Goal: Task Accomplishment & Management: Use online tool/utility

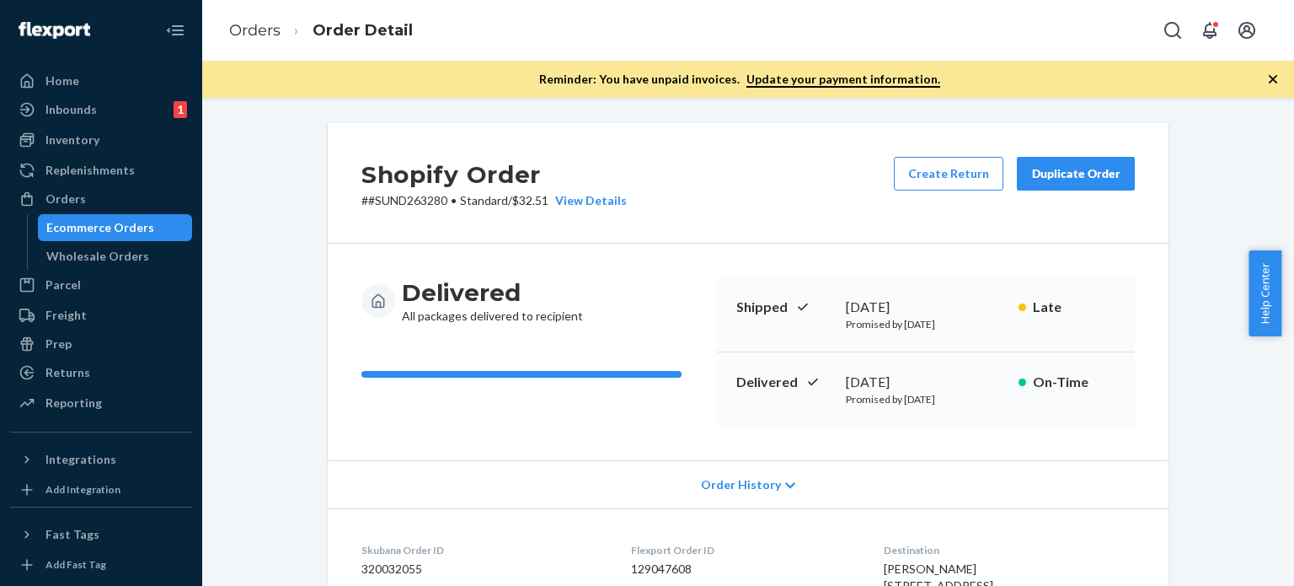
click at [1060, 183] on button "Duplicate Order" at bounding box center [1076, 174] width 118 height 34
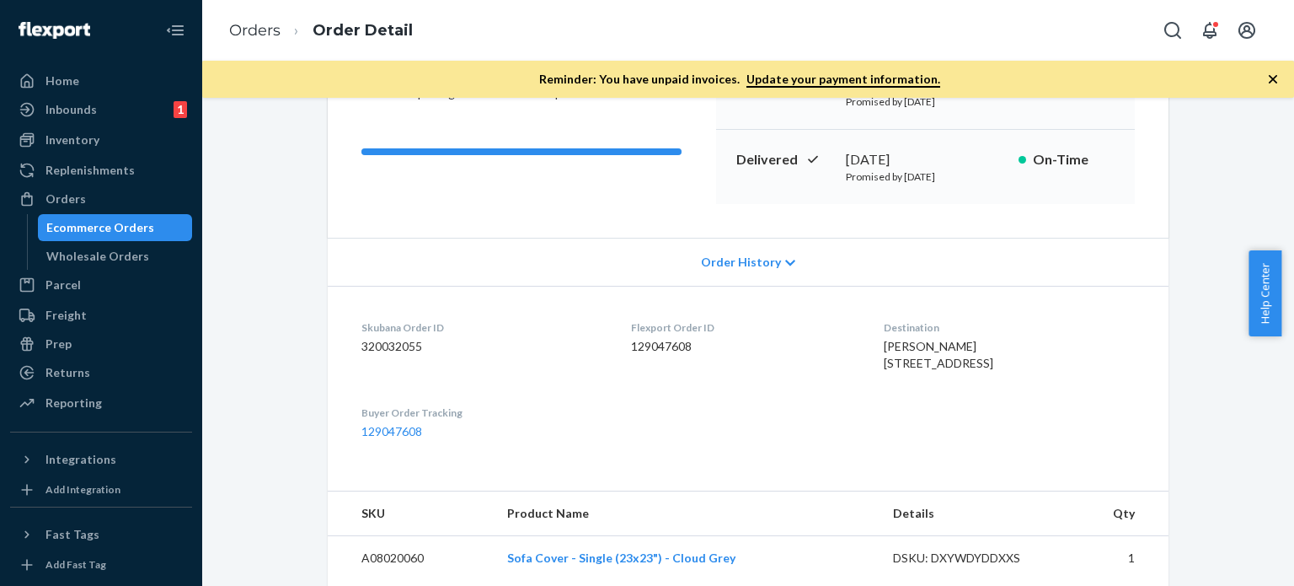
scroll to position [337, 0]
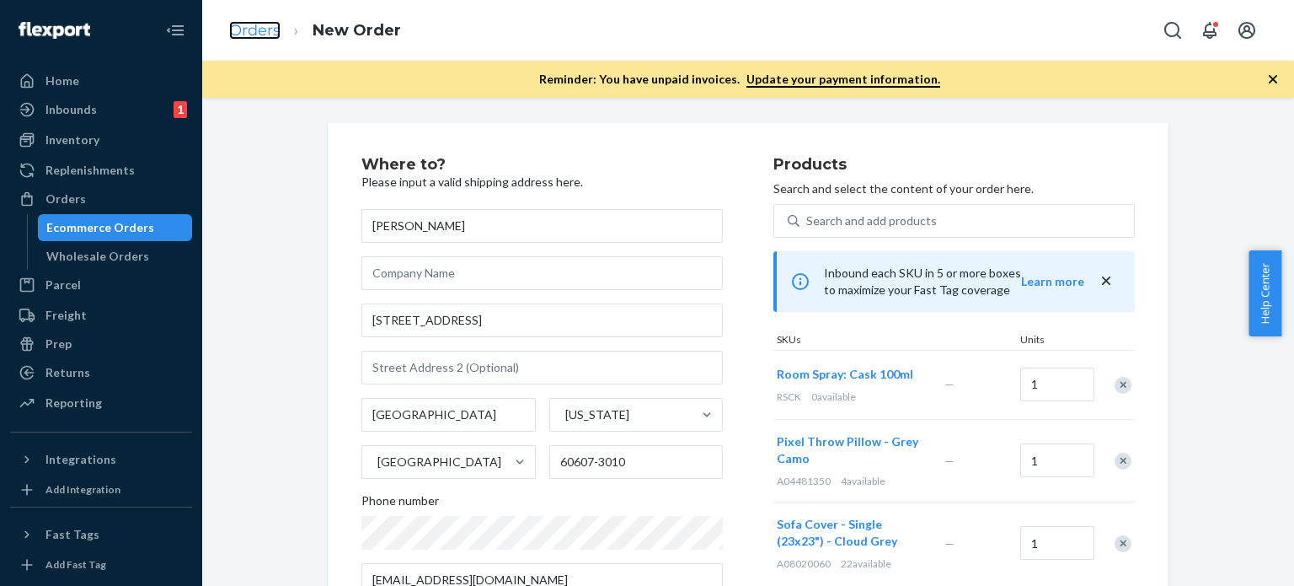
click at [233, 35] on link "Orders" at bounding box center [254, 30] width 51 height 19
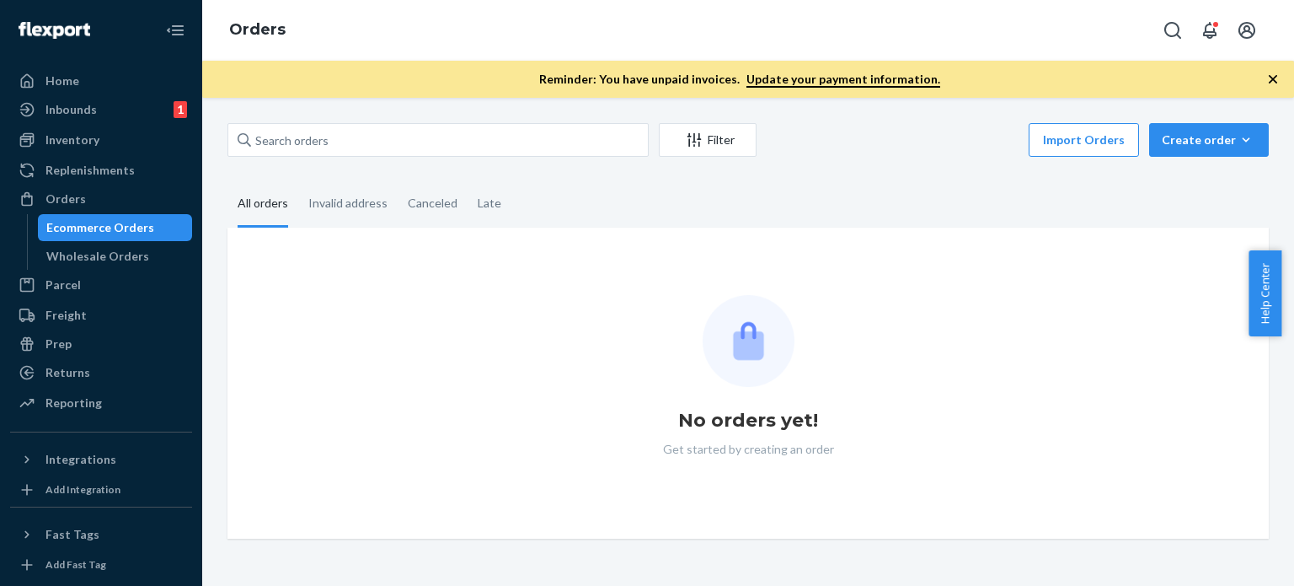
click at [395, 161] on div "Filter Import Orders Create order Ecommerce order Removal order All orders Inva…" at bounding box center [748, 330] width 1067 height 415
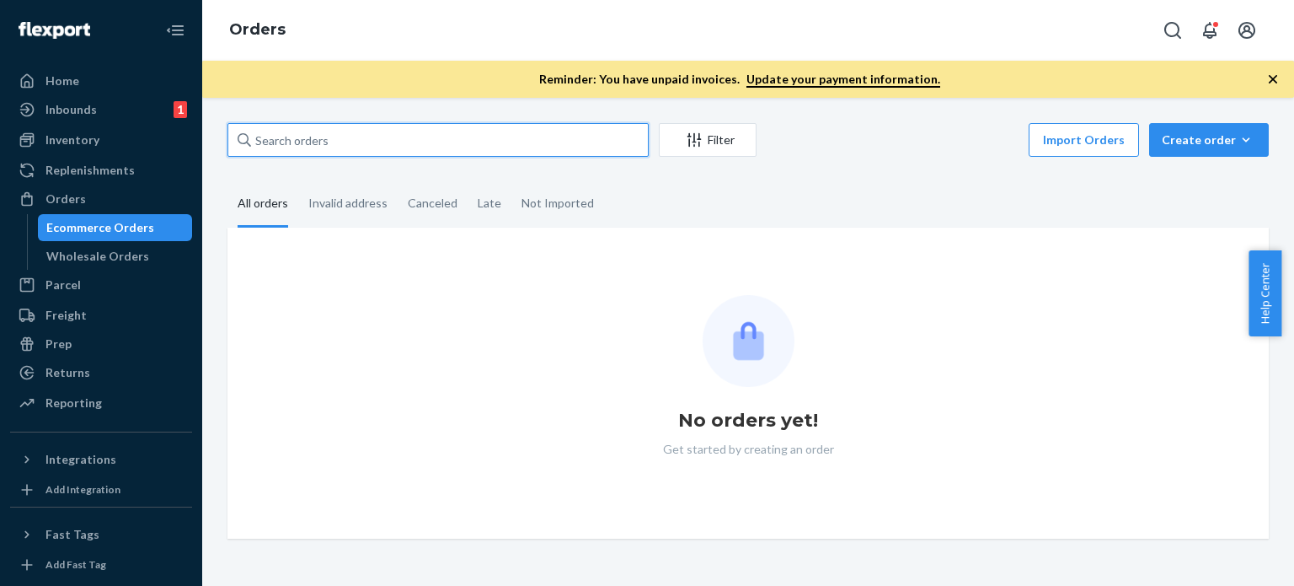
click at [391, 151] on input "text" at bounding box center [437, 140] width 421 height 34
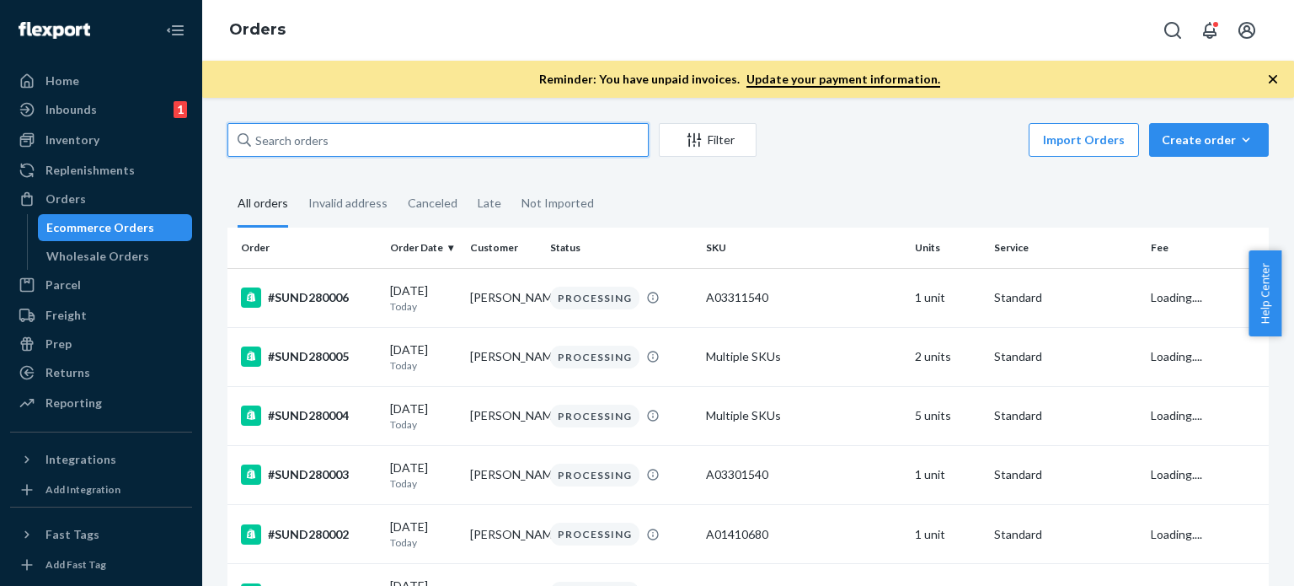
paste input "#SUND273059 Complete"
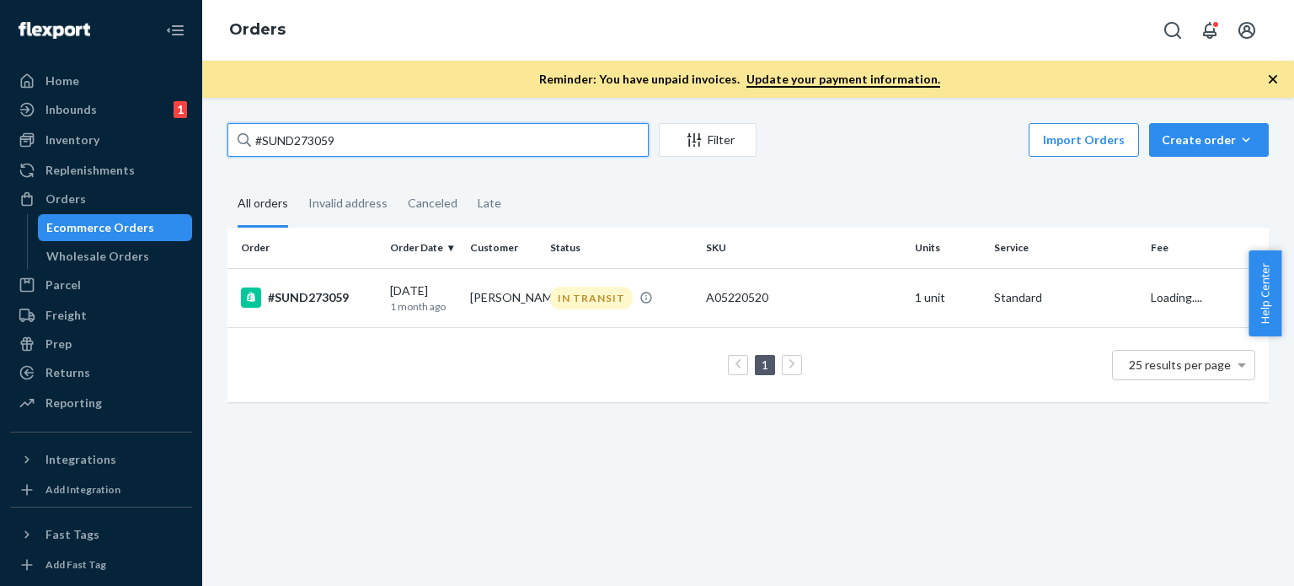
type input "#SUND273059"
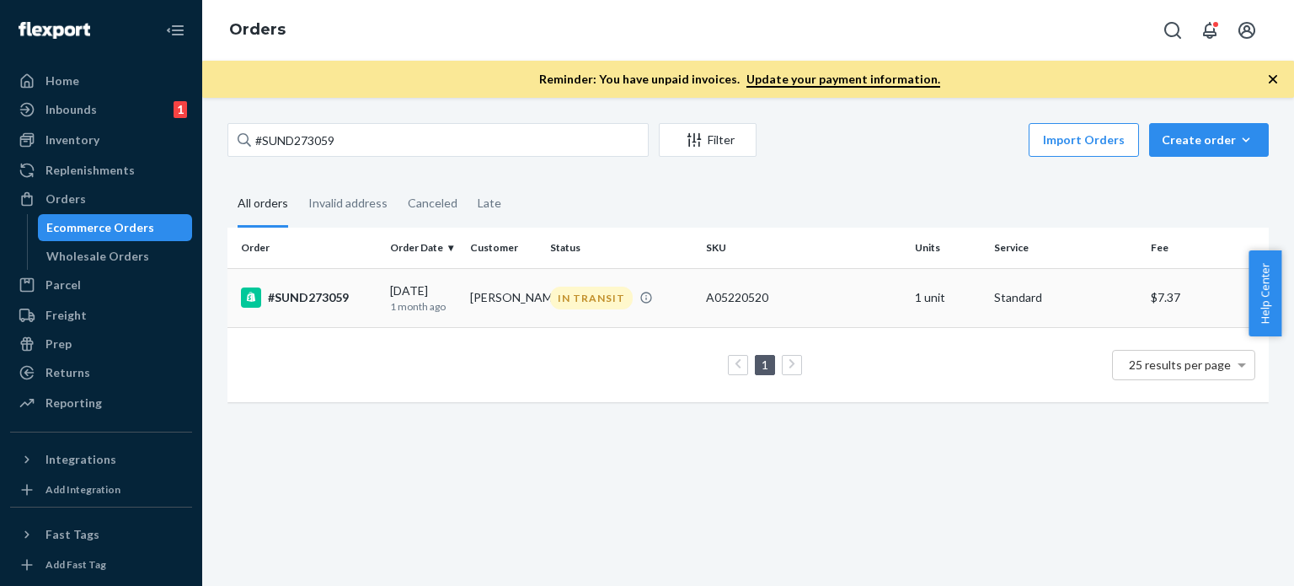
click at [442, 309] on p "1 month ago" at bounding box center [423, 306] width 67 height 14
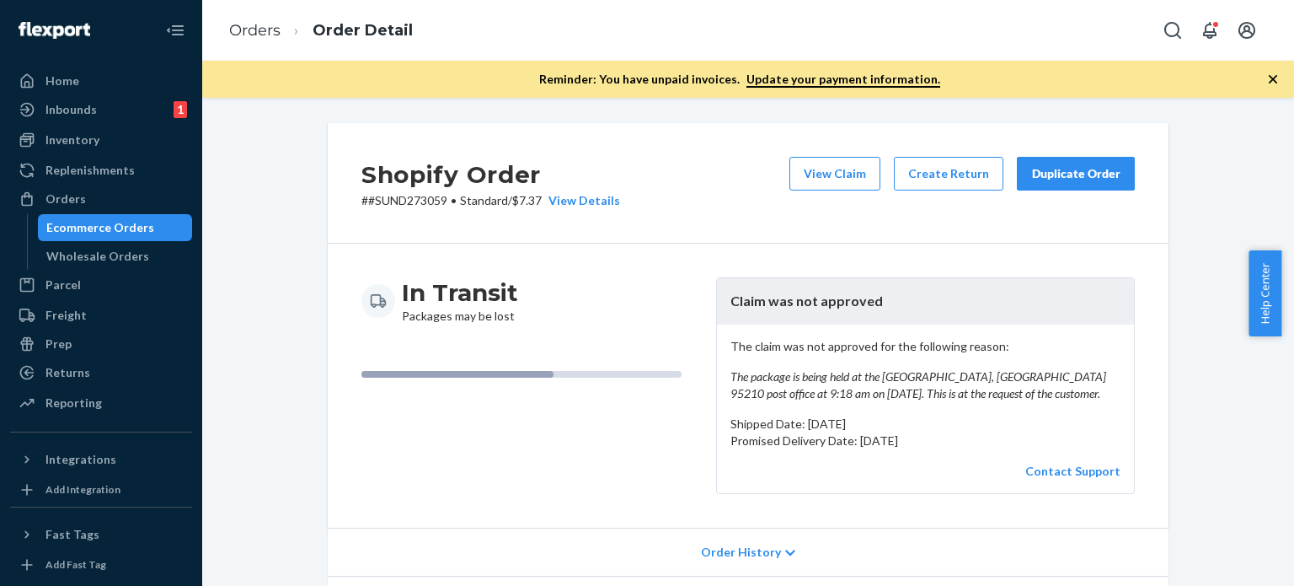
click at [1041, 168] on div "Duplicate Order" at bounding box center [1075, 173] width 89 height 17
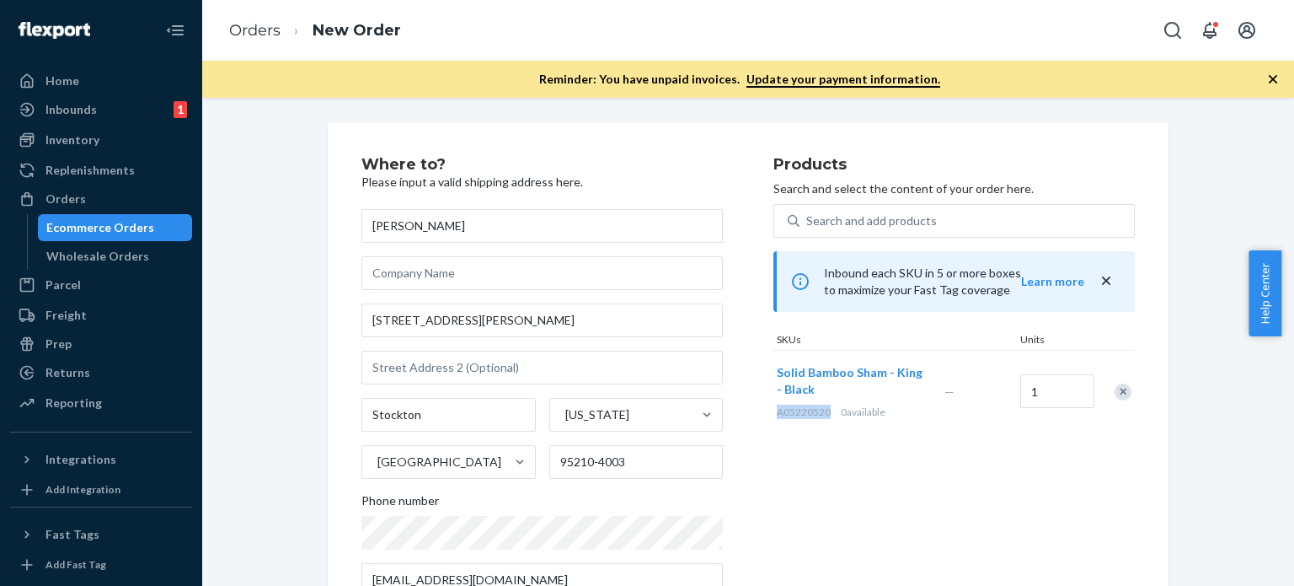
drag, startPoint x: 827, startPoint y: 417, endPoint x: 768, endPoint y: 417, distance: 58.1
click at [773, 417] on div "Solid Bamboo Sham - King - Black A05220520 0 available" at bounding box center [857, 392] width 168 height 82
copy span "A05220520"
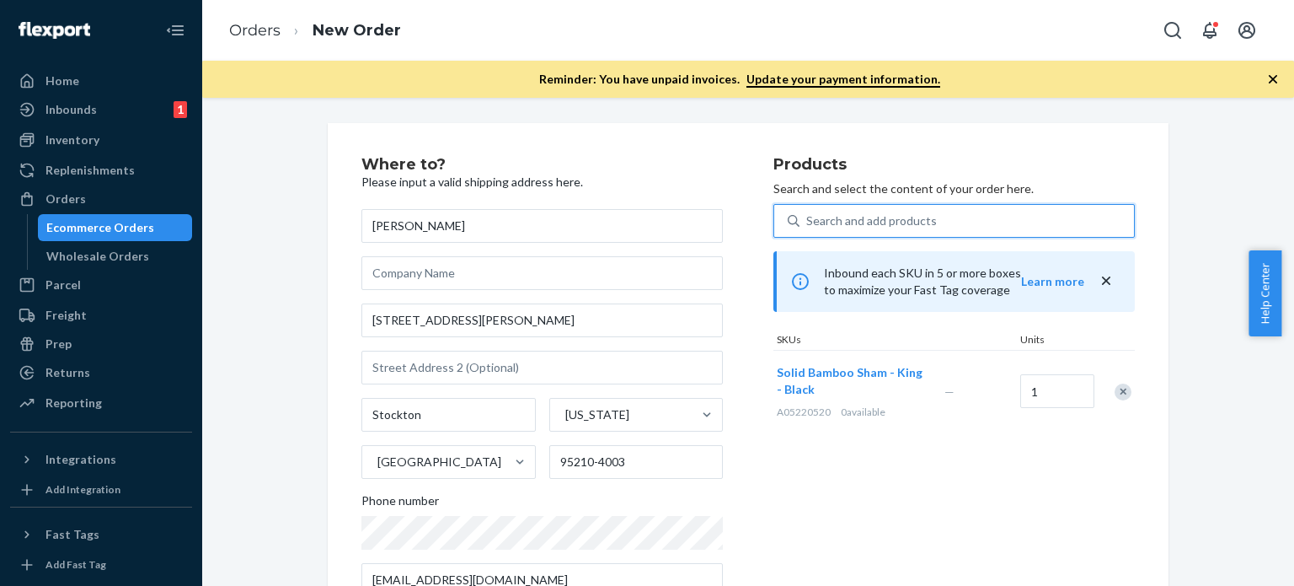
click at [824, 222] on div "Search and add products" at bounding box center [871, 220] width 131 height 17
click at [808, 222] on input "0 results available. Use Up and Down to choose options, press Enter to select t…" at bounding box center [807, 220] width 2 height 17
paste input "A05220520"
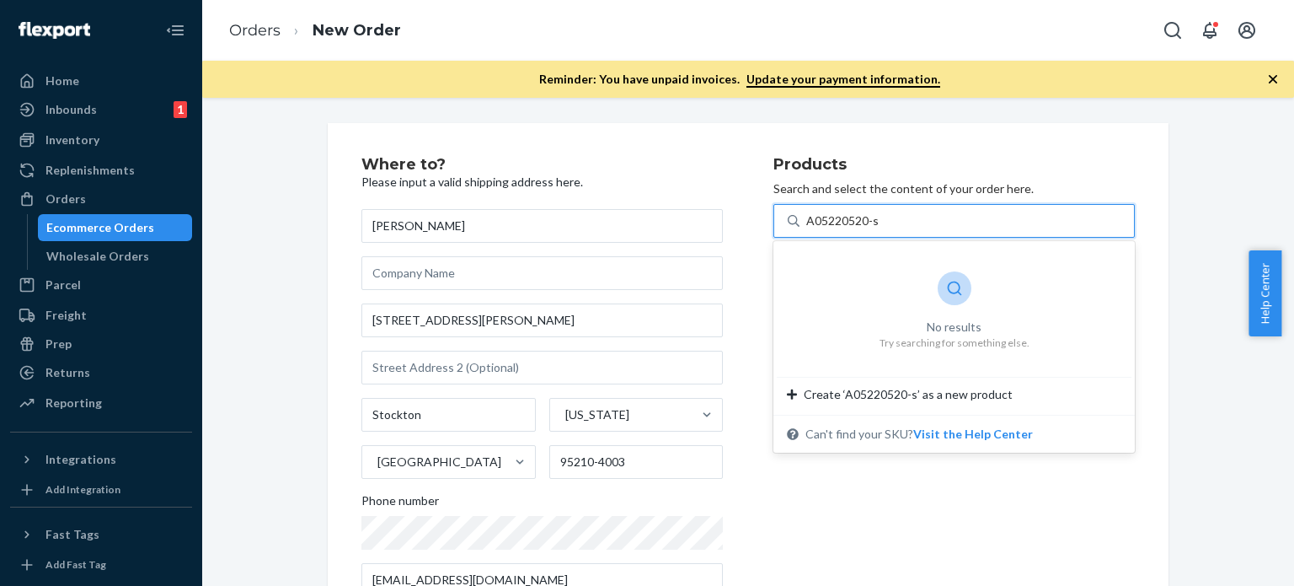
type input "A05220520-s"
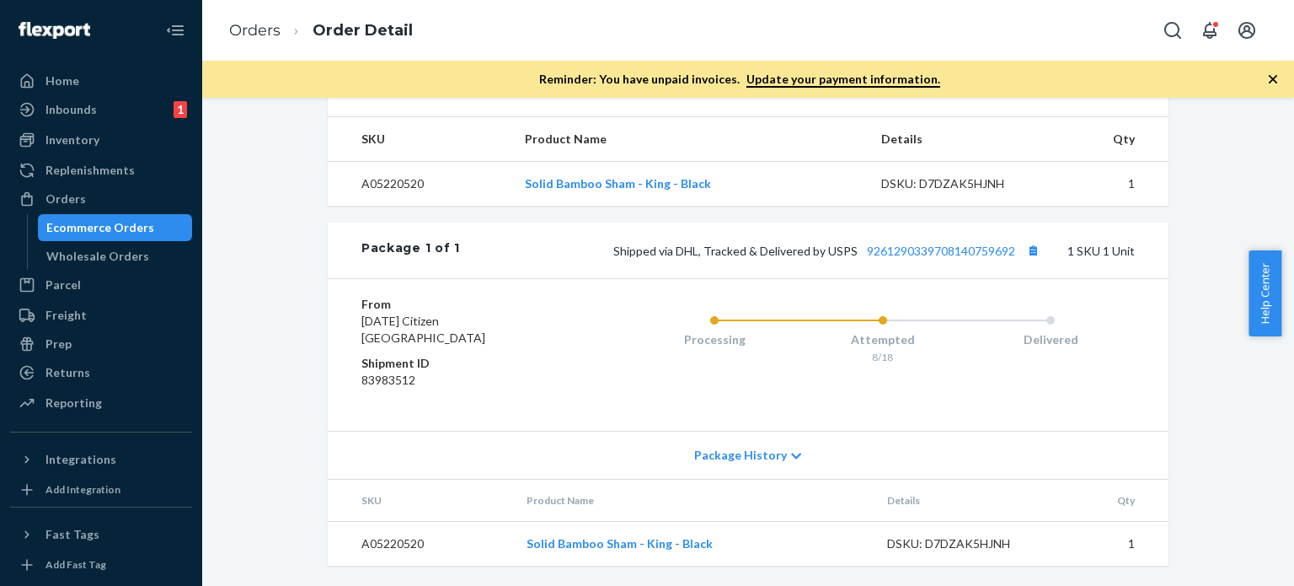
scroll to position [695, 0]
click at [903, 249] on link "9261290339708140759692" at bounding box center [941, 251] width 148 height 14
